Goal: Transaction & Acquisition: Obtain resource

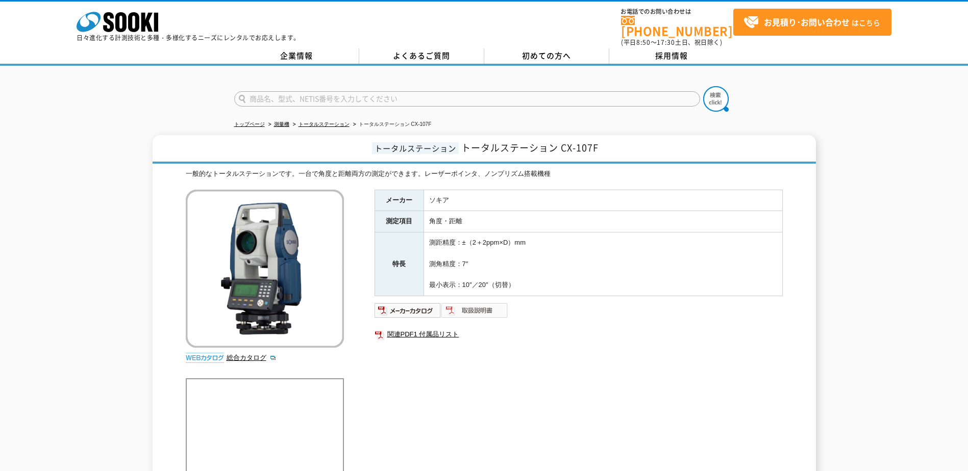
click at [471, 303] on img at bounding box center [474, 310] width 67 height 16
click at [410, 49] on link "よくあるご質問" at bounding box center [421, 55] width 125 height 15
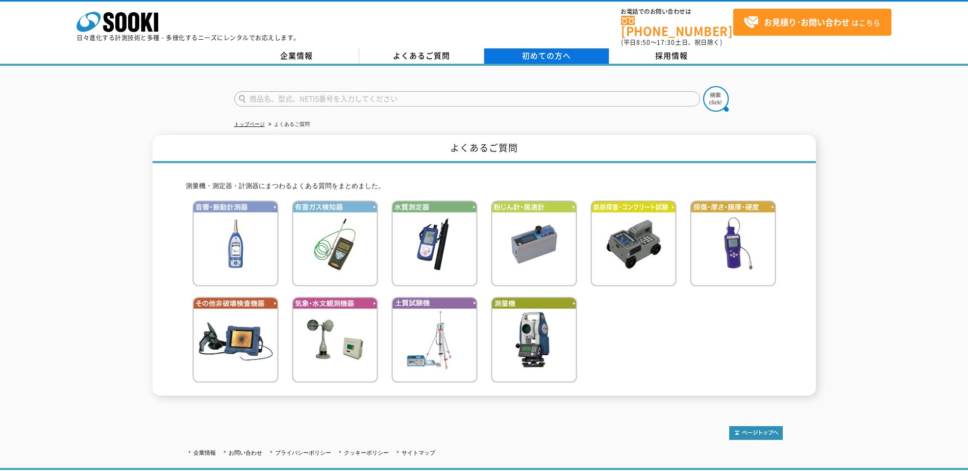
click at [496, 48] on link "初めての方へ" at bounding box center [546, 55] width 125 height 15
